Goal: Information Seeking & Learning: Learn about a topic

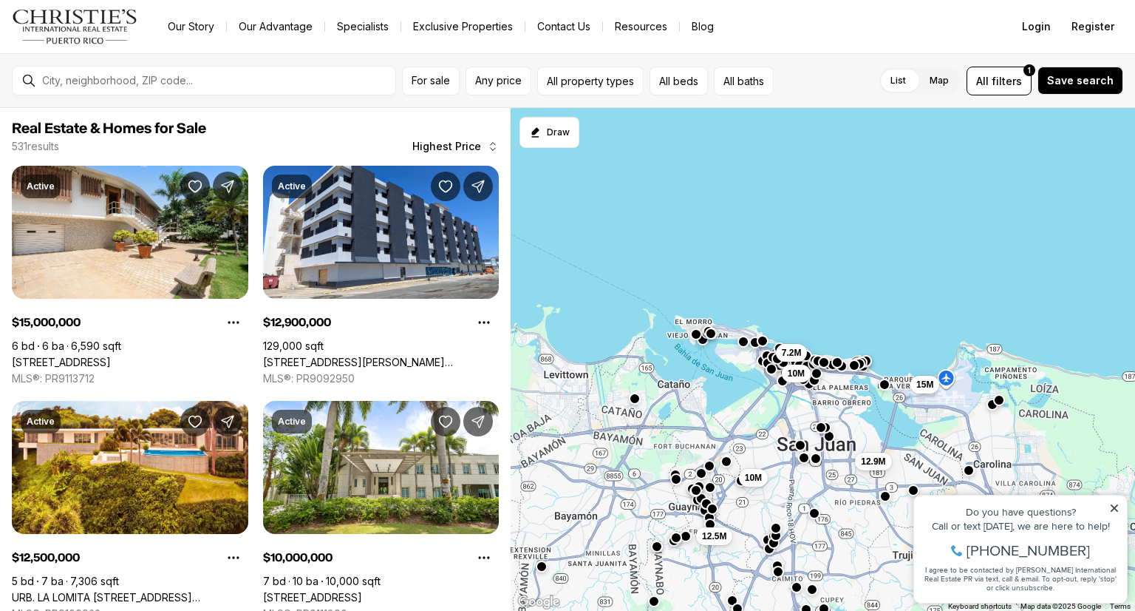
click at [698, 338] on div at bounding box center [696, 334] width 12 height 12
click at [707, 344] on div "7.2M 10M 15M 12.9M 12.5M 10M" at bounding box center [823, 359] width 625 height 503
click at [698, 337] on button "button" at bounding box center [696, 333] width 12 height 12
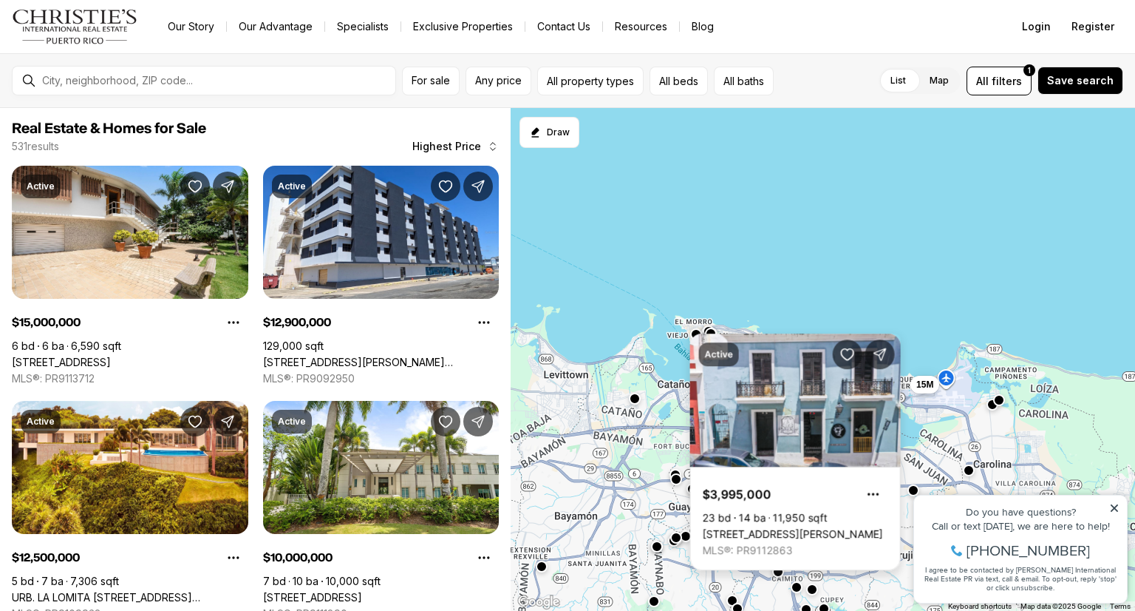
click at [709, 335] on div "Active $3,995,000 23 bd 14 ba 11,950 sqft [STREET_ADDRESS][PERSON_NAME] MLS®: P…" at bounding box center [795, 451] width 211 height 237
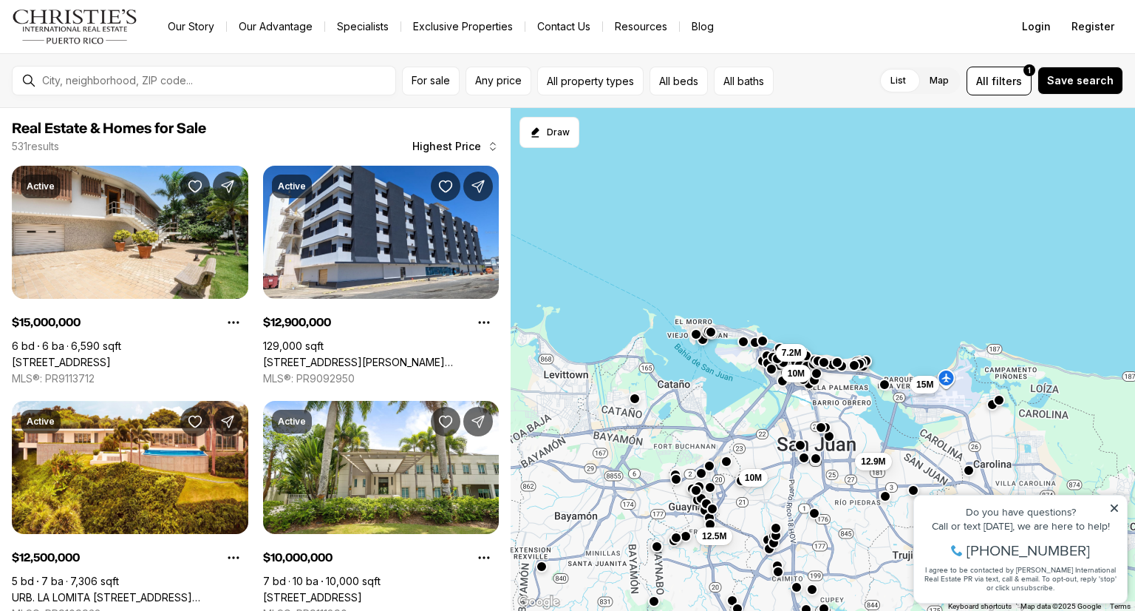
click at [710, 331] on button "button" at bounding box center [711, 332] width 12 height 12
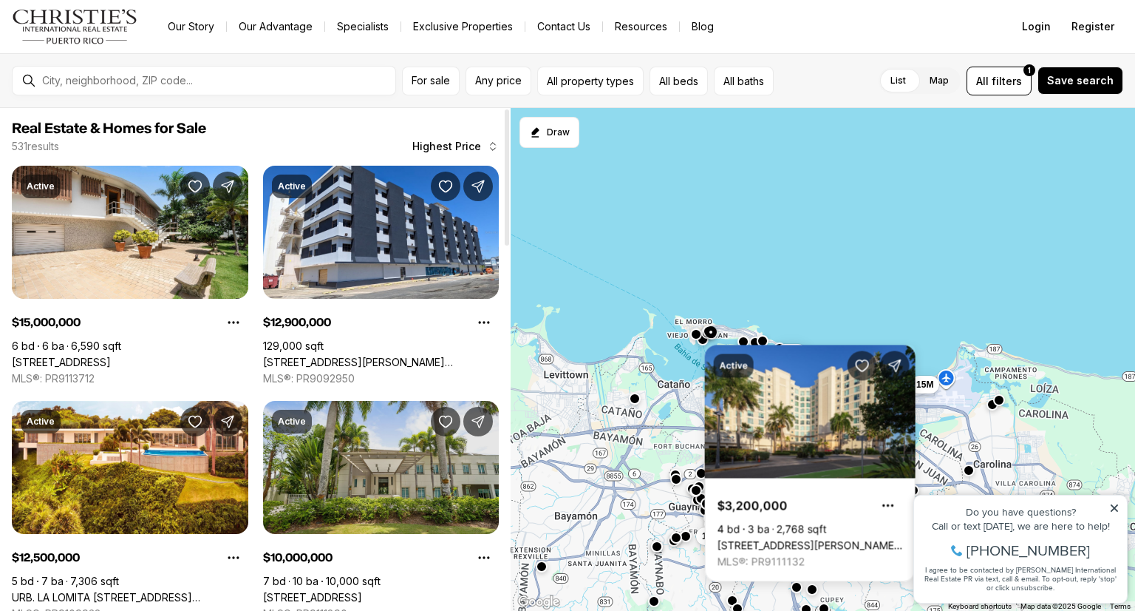
click at [362, 604] on link "[STREET_ADDRESS]" at bounding box center [312, 597] width 99 height 13
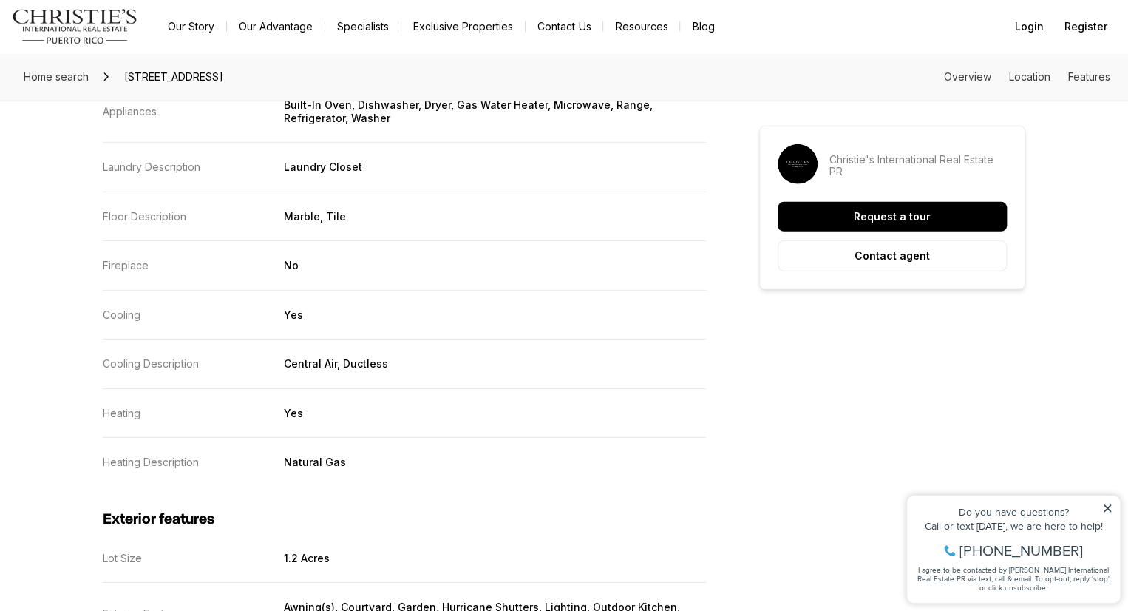
scroll to position [2325, 0]
